Goal: Task Accomplishment & Management: Manage account settings

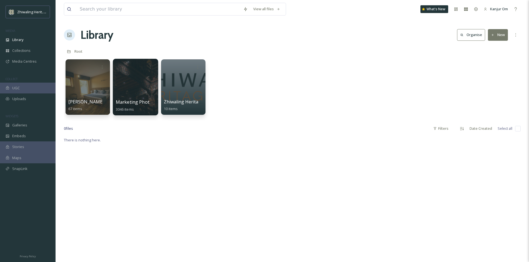
click at [128, 90] on div at bounding box center [135, 87] width 45 height 57
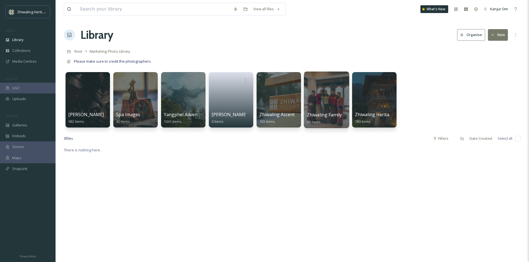
click at [329, 92] on div at bounding box center [326, 100] width 45 height 57
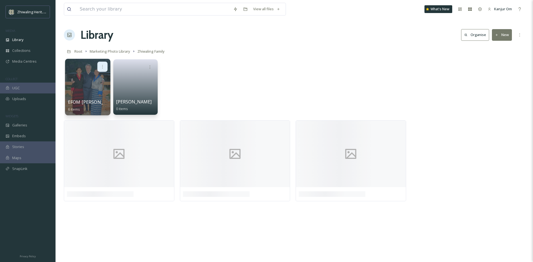
click at [104, 65] on icon at bounding box center [102, 66] width 4 height 4
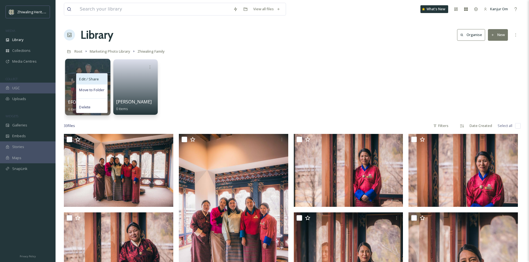
click at [93, 81] on span "Edit / Share" at bounding box center [88, 79] width 19 height 6
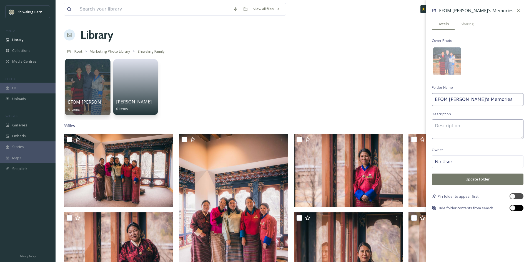
click at [516, 208] on div at bounding box center [516, 208] width 14 height 6
checkbox input "true"
click at [469, 24] on span "Sharing" at bounding box center [466, 23] width 13 height 5
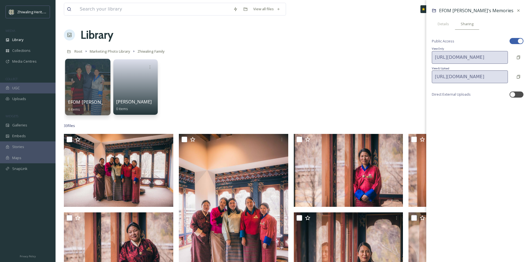
click at [514, 41] on div at bounding box center [513, 41] width 4 height 3
checkbox input "false"
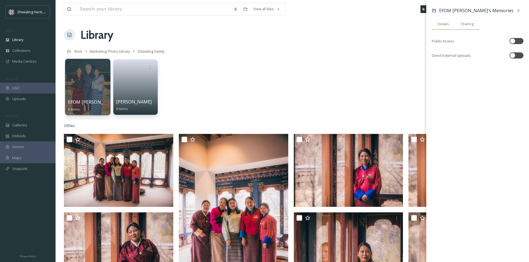
click at [439, 22] on span "Details" at bounding box center [442, 23] width 11 height 5
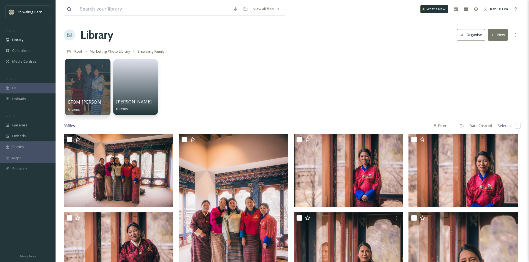
click at [346, 75] on div "EFOM [PERSON_NAME]'s Memories 6 items [PERSON_NAME] 0 items" at bounding box center [292, 89] width 457 height 64
click at [21, 37] on div "Library" at bounding box center [28, 39] width 56 height 11
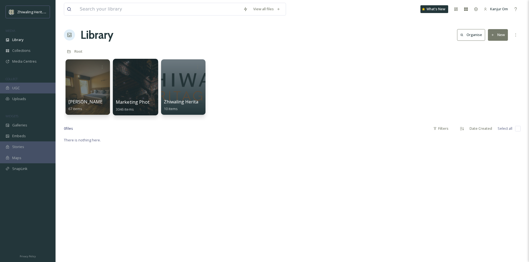
click at [124, 87] on div at bounding box center [135, 87] width 45 height 57
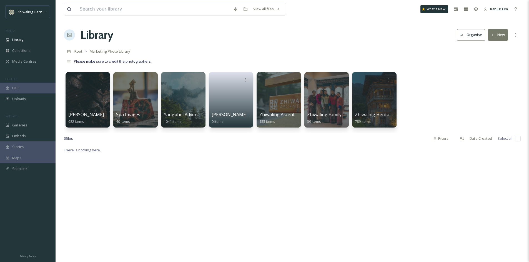
click at [179, 35] on div "Library Organise New" at bounding box center [292, 35] width 457 height 17
click at [307, 39] on div "Library Organise New" at bounding box center [292, 35] width 457 height 17
